Goal: Task Accomplishment & Management: Manage account settings

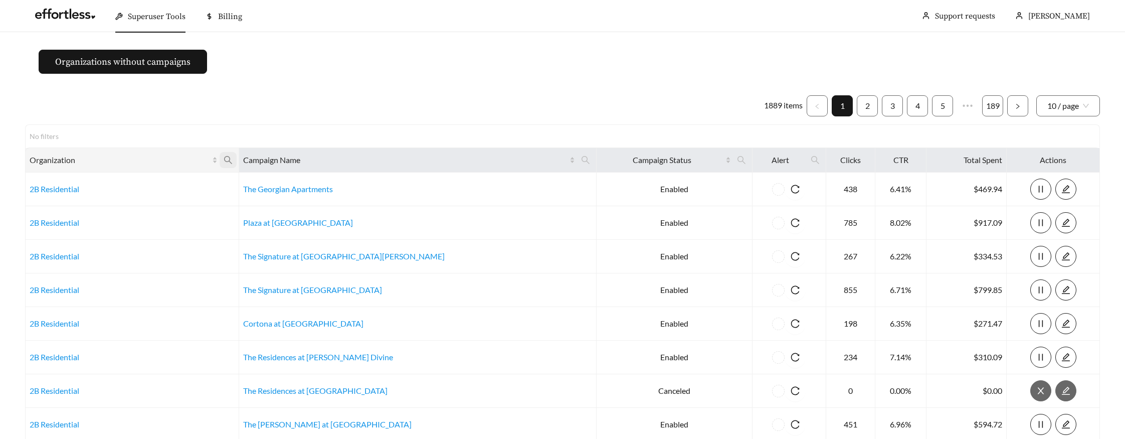
click at [233, 158] on icon "search" at bounding box center [228, 159] width 9 height 9
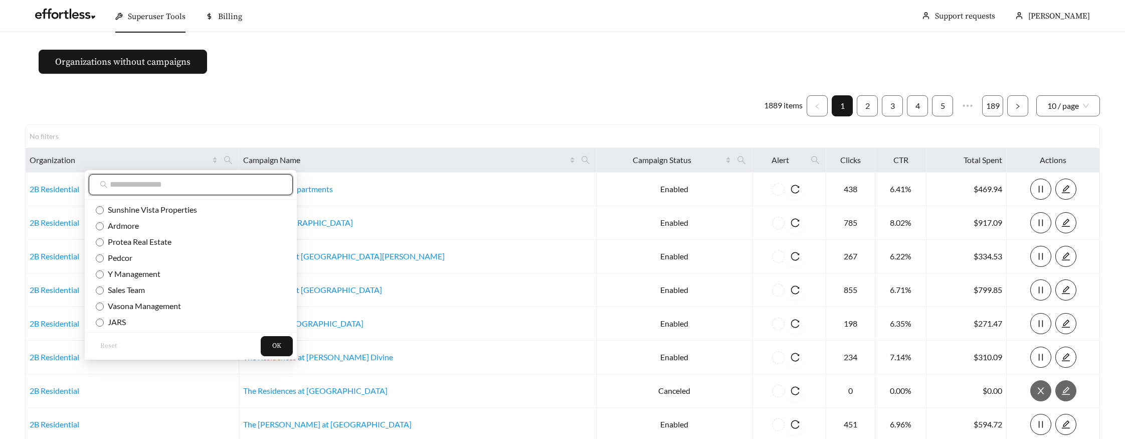
click at [220, 186] on input "text" at bounding box center [196, 185] width 172 height 12
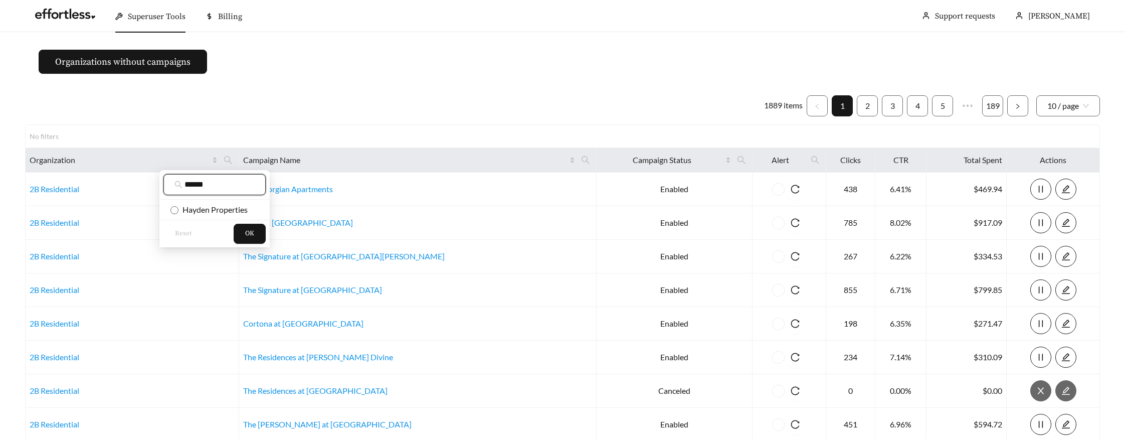
type input "******"
click at [226, 218] on ul "Hayden Properties" at bounding box center [214, 210] width 110 height 20
click at [226, 213] on span "Hayden Properties" at bounding box center [213, 210] width 69 height 10
click at [239, 232] on button "OK" at bounding box center [250, 234] width 32 height 20
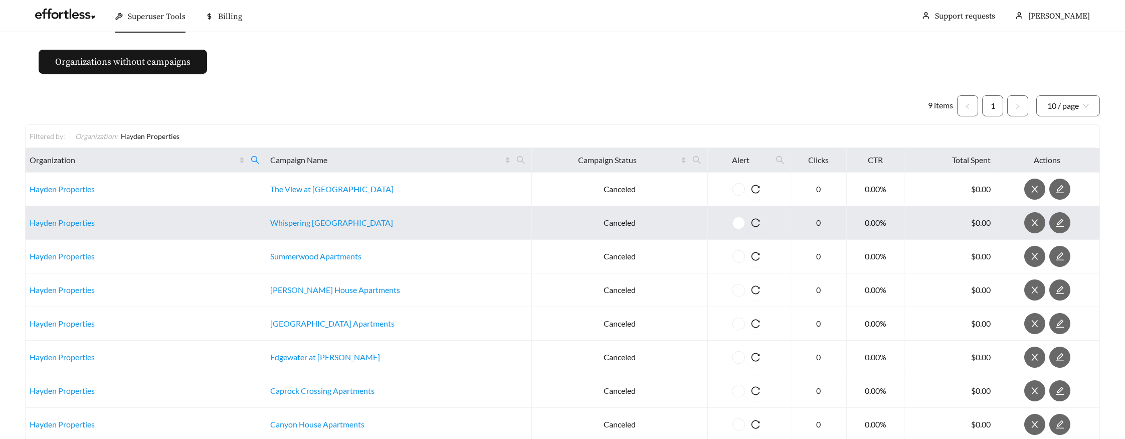
click at [41, 227] on td "Hayden Properties" at bounding box center [146, 223] width 241 height 34
click at [63, 227] on td "Hayden Properties" at bounding box center [146, 223] width 241 height 34
click at [61, 220] on link "Hayden Properties" at bounding box center [62, 223] width 65 height 10
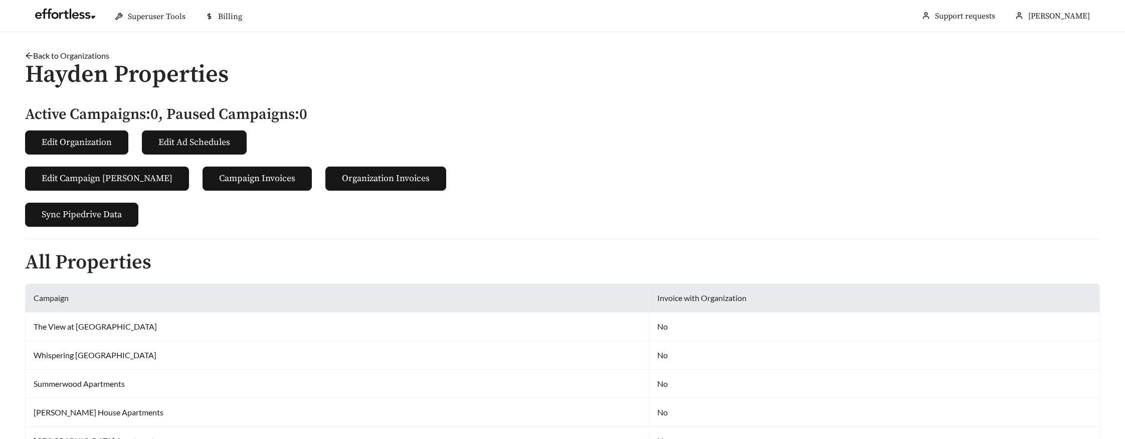
scroll to position [460, 0]
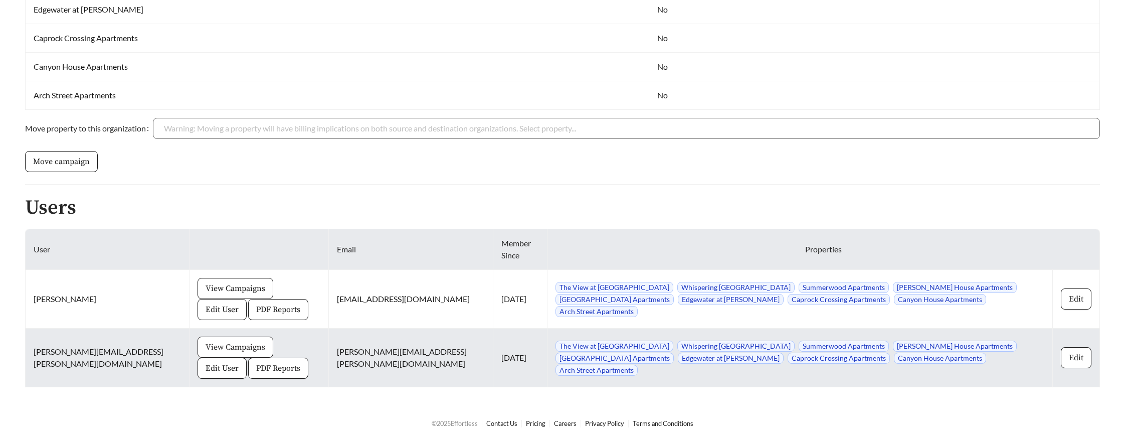
click at [206, 342] on span "View Campaigns" at bounding box center [236, 347] width 60 height 12
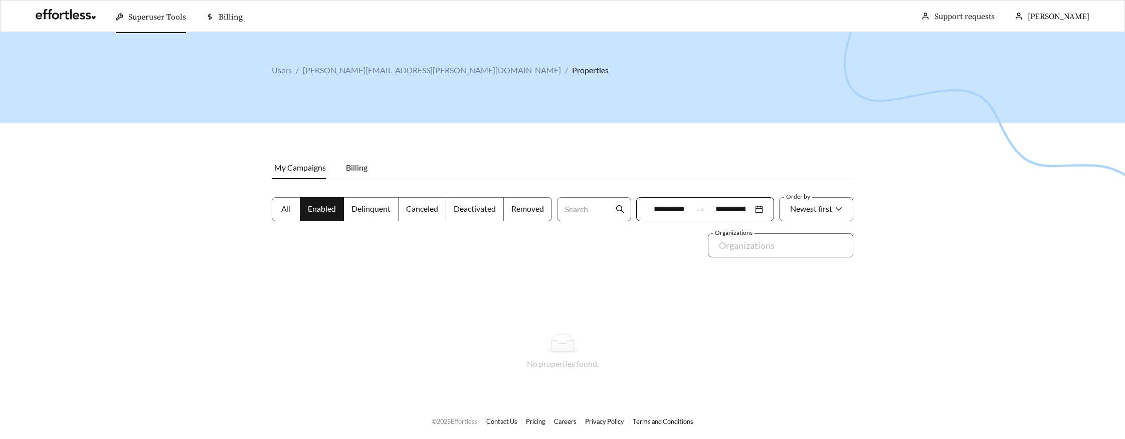
click at [285, 209] on span "All" at bounding box center [286, 209] width 10 height 10
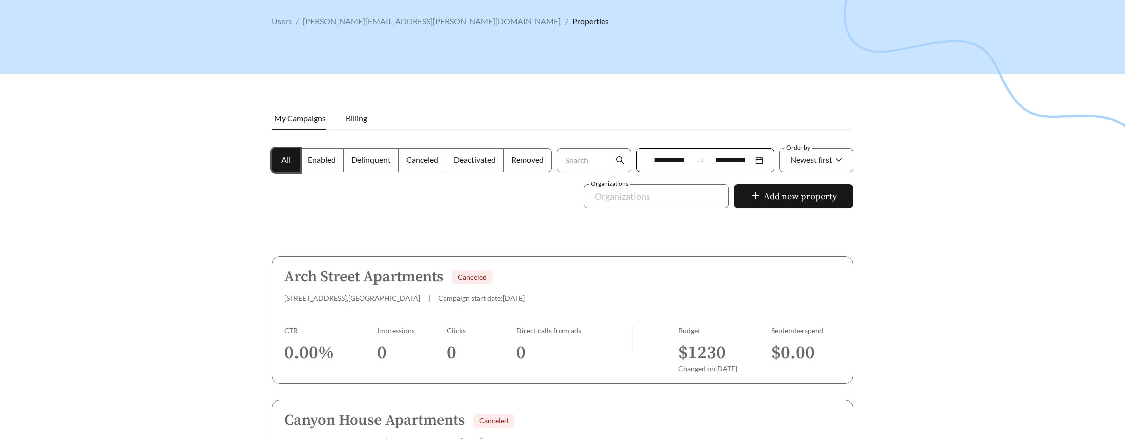
scroll to position [50, 0]
click at [354, 323] on link "Arch Street Apartments Canceled [STREET_ADDRESS] | Campaign start date: [DATE] …" at bounding box center [563, 318] width 582 height 127
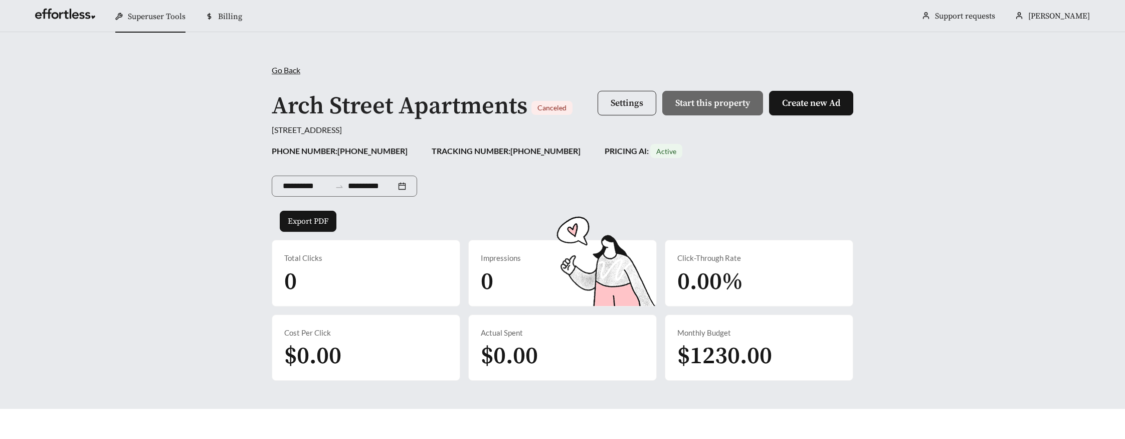
click at [639, 104] on span "Settings" at bounding box center [627, 103] width 33 height 12
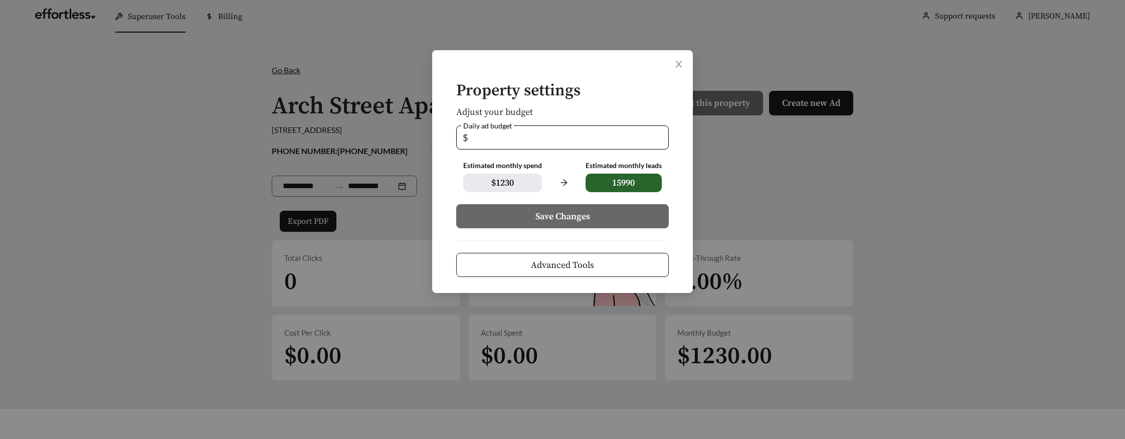
click at [588, 255] on button "Advanced Tools" at bounding box center [562, 265] width 213 height 24
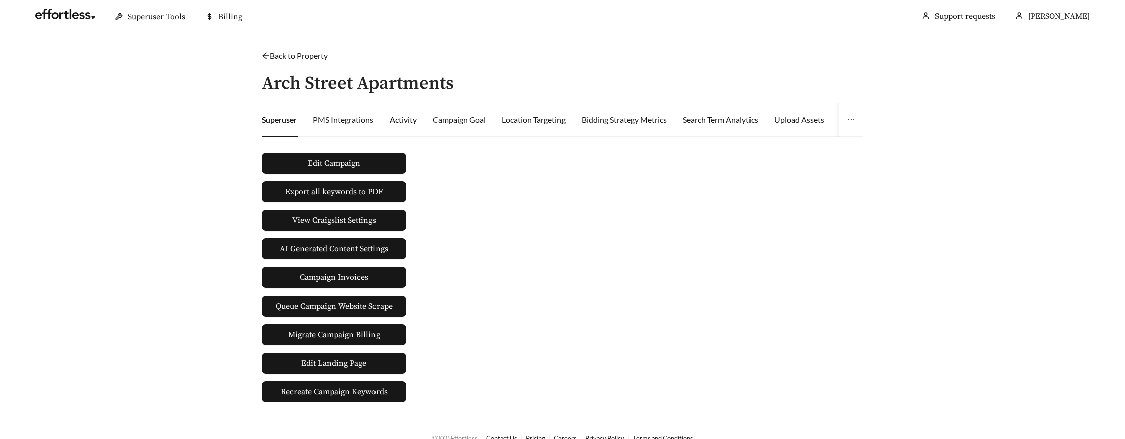
click at [403, 122] on div "Activity" at bounding box center [403, 120] width 27 height 12
